Goal: Transaction & Acquisition: Purchase product/service

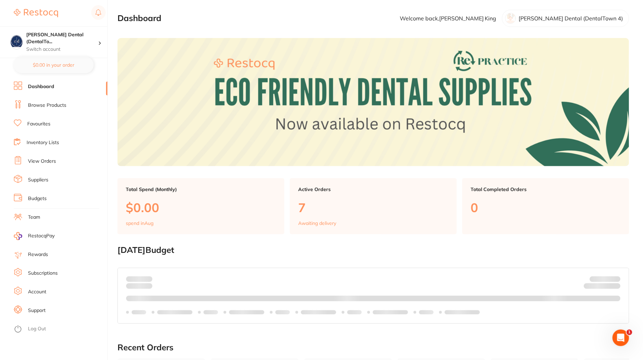
click at [218, 29] on main "Dashboard Welcome back, Angela King Crotty Dental (DentalTown 4) Total Spend (M…" at bounding box center [381, 321] width 526 height 642
click at [65, 92] on li "Dashboard" at bounding box center [61, 87] width 94 height 10
click at [62, 103] on link "Browse Products" at bounding box center [47, 105] width 38 height 7
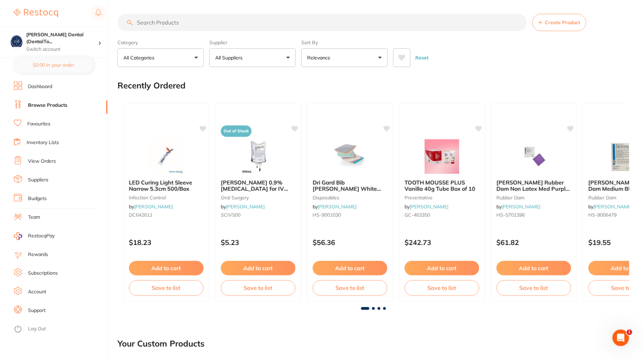
click at [223, 22] on input "search" at bounding box center [323, 22] width 410 height 17
paste input "HSD-9796096"
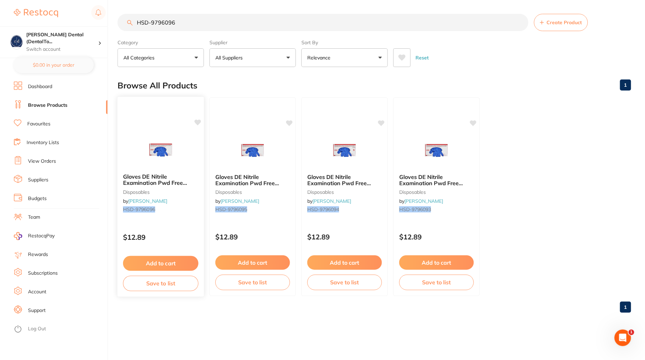
type input "HSD-9796096"
click at [155, 147] on img at bounding box center [160, 150] width 45 height 35
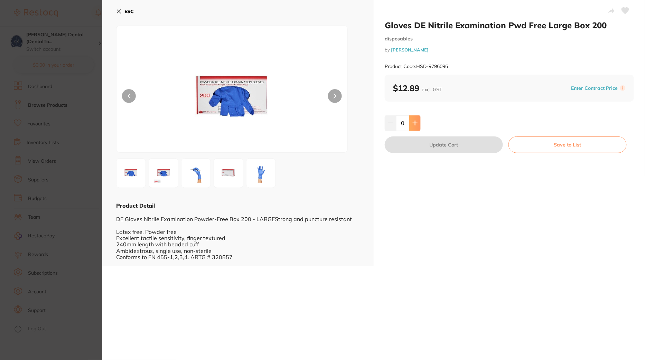
click at [416, 118] on button at bounding box center [414, 122] width 11 height 15
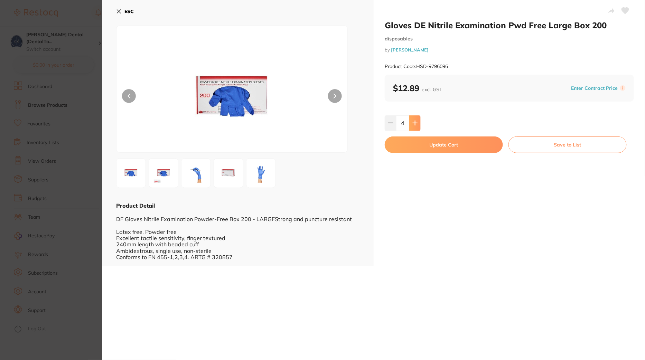
type input "5"
click at [117, 10] on icon at bounding box center [119, 12] width 6 height 6
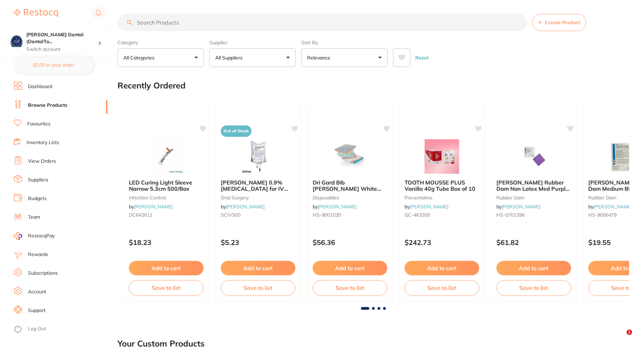
click at [207, 20] on input "search" at bounding box center [323, 22] width 410 height 17
paste input "HSD-9796096"
type input "HSD-9796096"
click at [206, 30] on input "search" at bounding box center [323, 22] width 410 height 17
paste input "HSD-9796096"
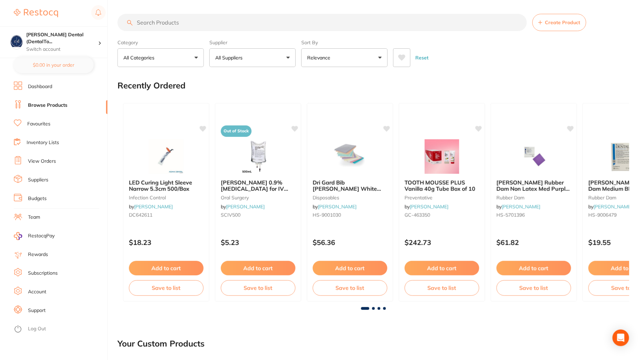
type input "HSD-9796096"
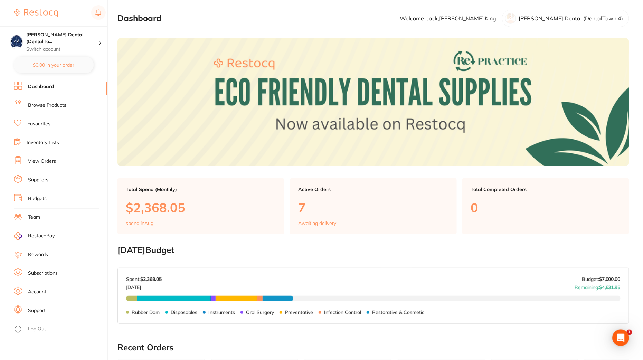
click at [64, 96] on ul "Dashboard Browse Products Favourites Inventory Lists View Orders Suppliers Budg…" at bounding box center [61, 221] width 94 height 279
click at [64, 103] on link "Browse Products" at bounding box center [47, 105] width 38 height 7
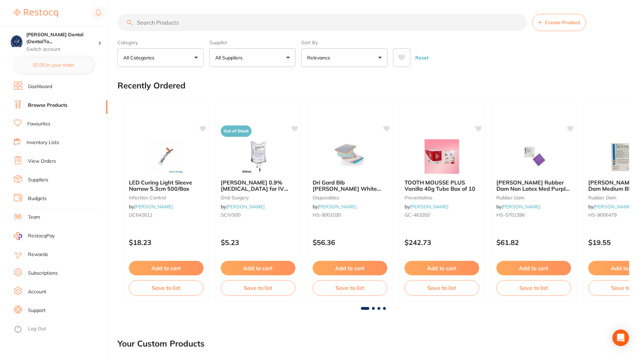
click at [235, 22] on input "search" at bounding box center [323, 22] width 410 height 17
paste input "HSD-9796096"
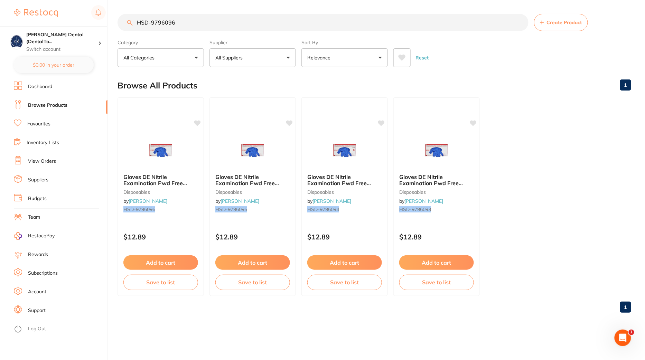
type input "HSD-9796096"
click at [40, 329] on link "Log Out" at bounding box center [37, 329] width 18 height 7
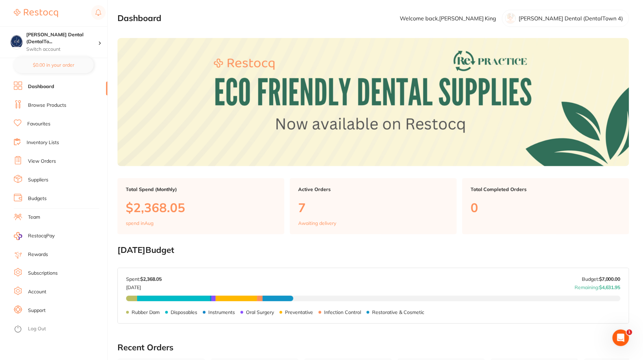
click at [59, 105] on link "Browse Products" at bounding box center [47, 105] width 38 height 7
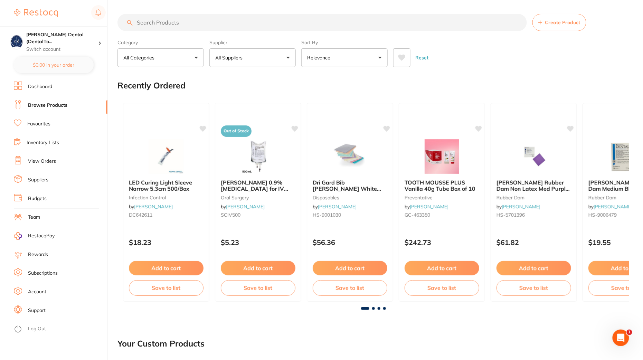
click at [273, 16] on input "search" at bounding box center [323, 22] width 410 height 17
paste input "HSD-9796096"
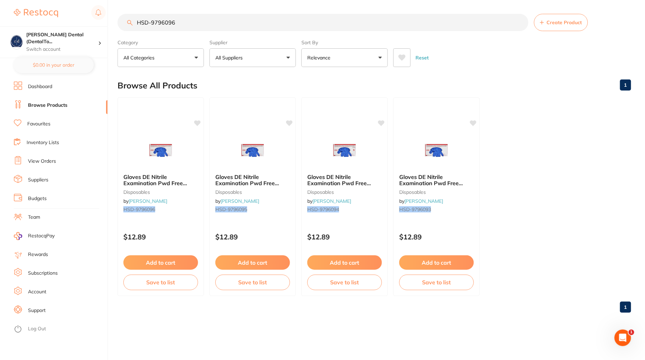
type input "HSD-9796096"
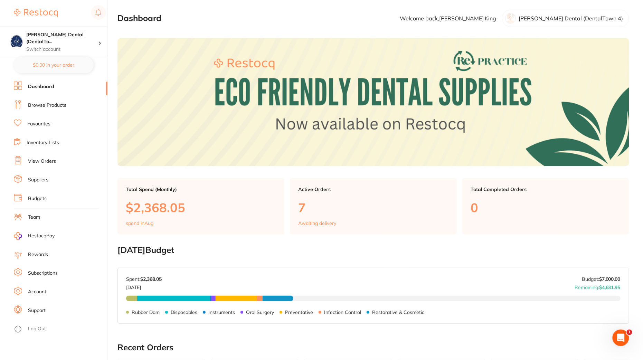
click at [60, 104] on link "Browse Products" at bounding box center [47, 105] width 38 height 7
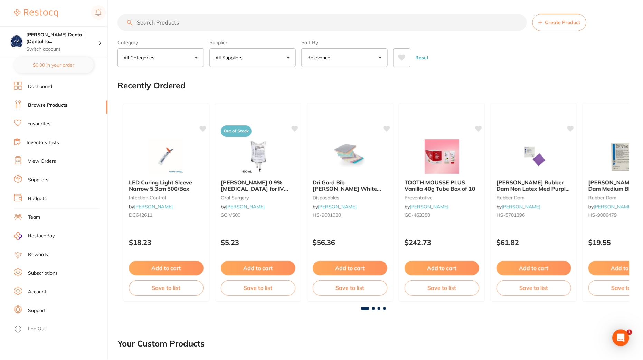
click at [217, 25] on input "search" at bounding box center [323, 22] width 410 height 17
paste input "HSD-9796095"
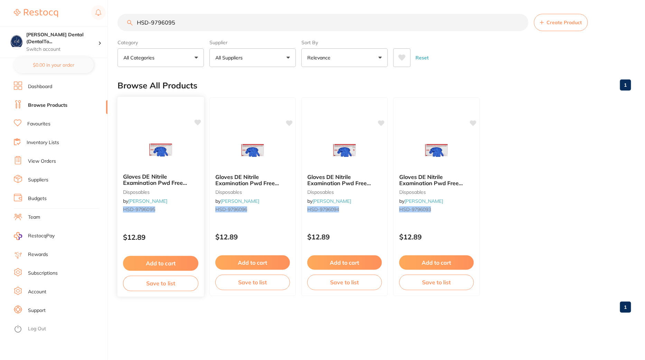
type input "HSD-9796095"
click at [152, 143] on img at bounding box center [160, 150] width 45 height 35
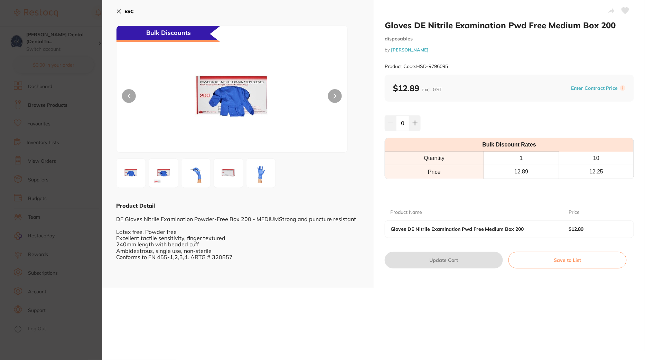
click at [64, 217] on section "Gloves DE Nitrile Examination Pwd Free Medium Box 200 disposables by [PERSON_NA…" at bounding box center [322, 180] width 645 height 360
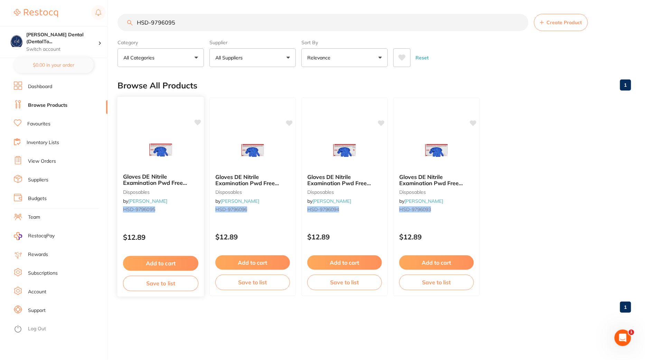
click at [183, 222] on div "Gloves DE Nitrile Examination Pwd Free Medium Box 200 disposables by [PERSON_NA…" at bounding box center [160, 196] width 87 height 201
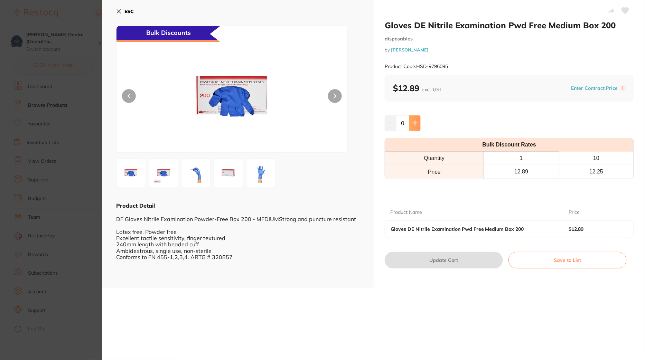
click at [417, 121] on icon at bounding box center [415, 123] width 6 height 6
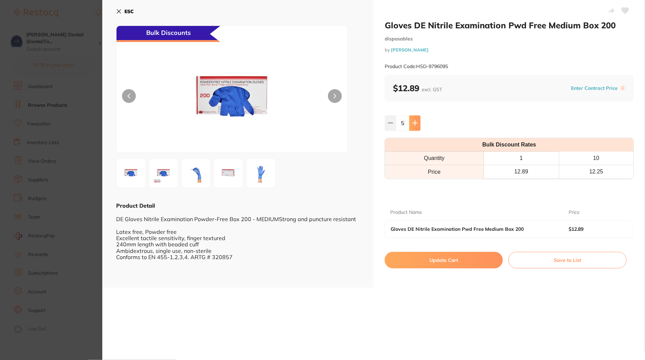
click at [417, 121] on icon at bounding box center [415, 123] width 6 height 6
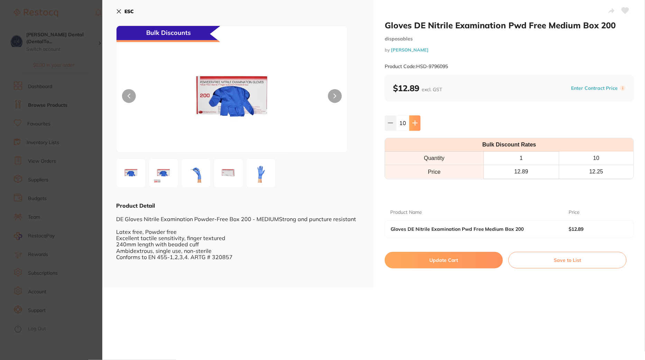
click at [417, 121] on icon at bounding box center [415, 123] width 6 height 6
click at [388, 122] on icon at bounding box center [391, 123] width 6 height 6
type input "10"
click at [474, 260] on button "Update Cart" at bounding box center [444, 260] width 118 height 17
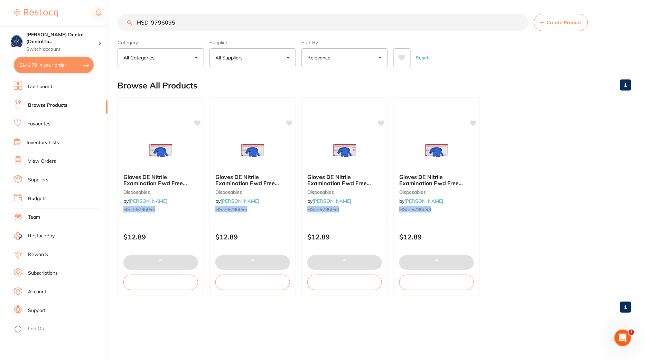
click at [63, 66] on button "$141.79 in your order" at bounding box center [54, 65] width 80 height 17
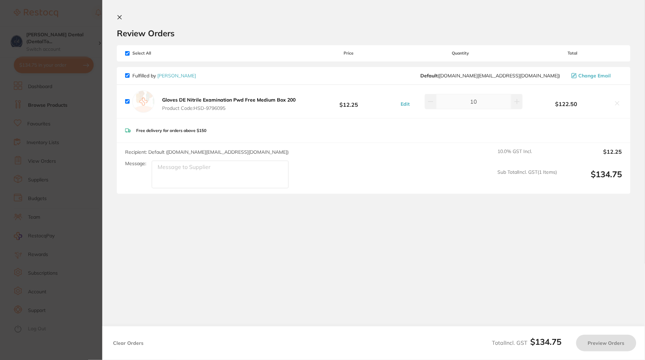
checkbox input "true"
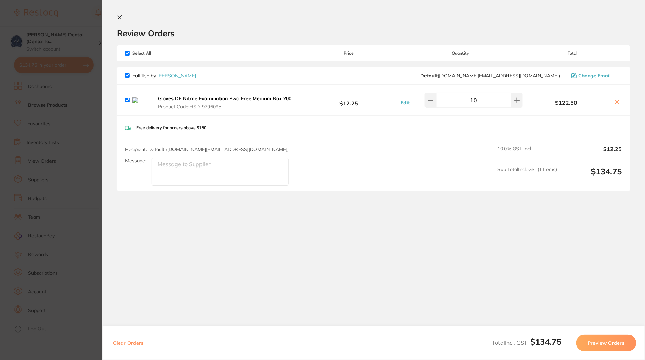
click at [617, 102] on icon at bounding box center [618, 102] width 4 height 4
checkbox input "false"
